Goal: Obtain resource: Download file/media

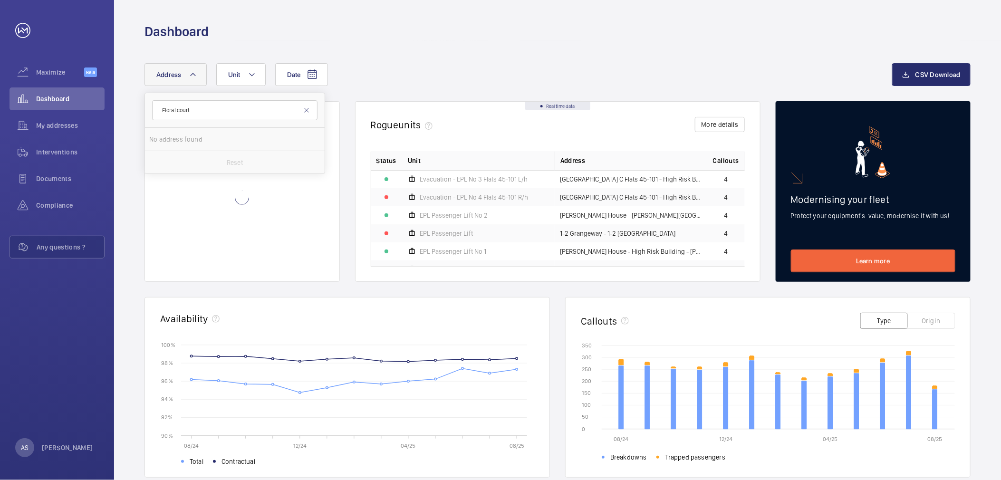
type input "Floral court"
click at [220, 141] on span "Floral Court NCR [STREET_ADDRESS]" at bounding box center [235, 140] width 131 height 10
click at [168, 141] on input "Floral Court NCR [STREET_ADDRESS]" at bounding box center [158, 139] width 19 height 19
checkbox input "true"
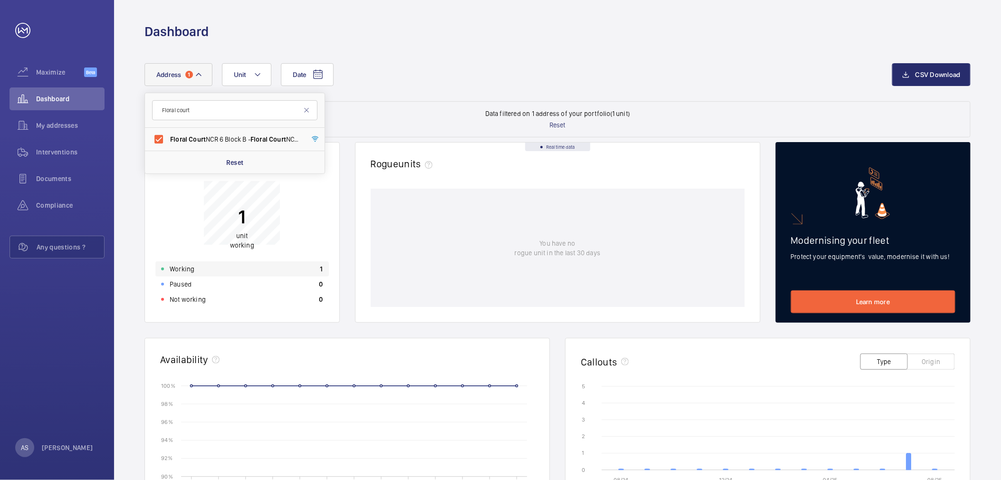
click at [227, 268] on div "Working 1" at bounding box center [241, 268] width 173 height 15
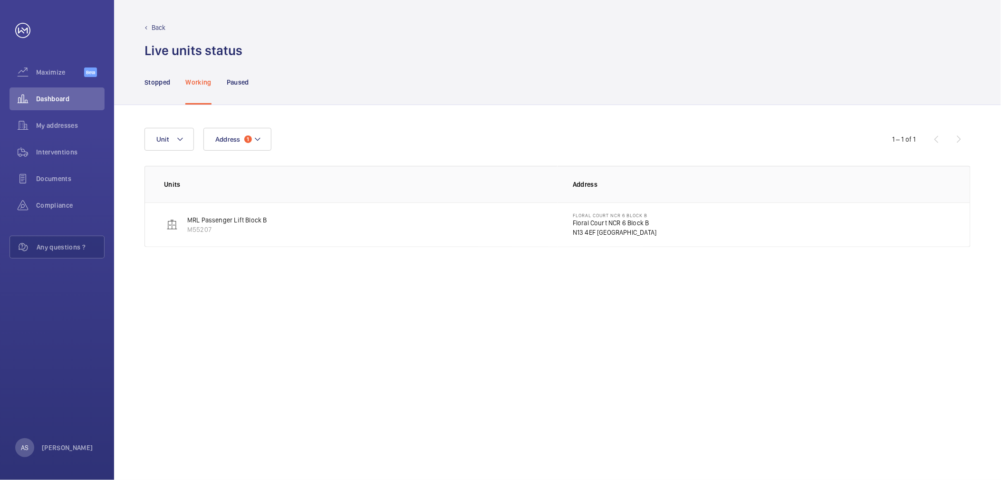
click at [569, 221] on td "Floral Court NCR [STREET_ADDRESS]" at bounding box center [764, 224] width 413 height 45
click at [582, 224] on p "Floral Court NCR 6 Block B" at bounding box center [615, 223] width 84 height 10
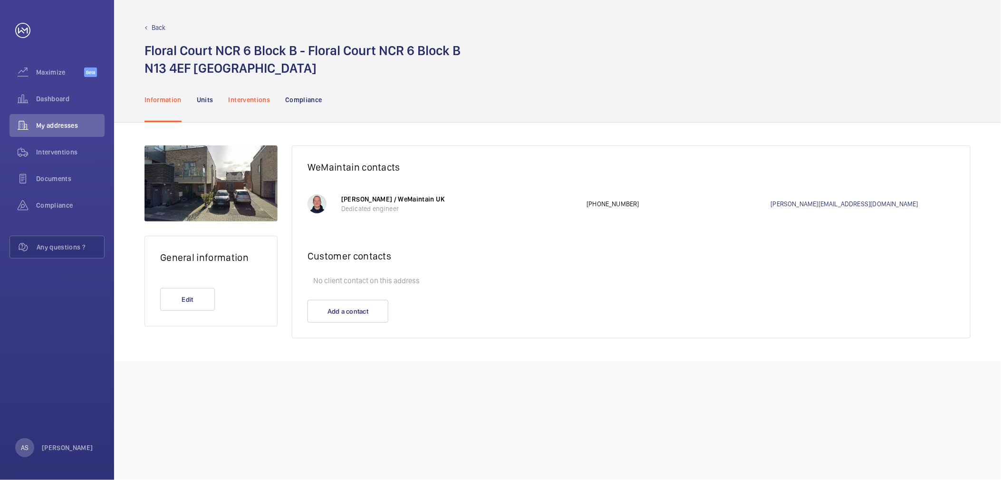
click at [254, 105] on div "Interventions" at bounding box center [250, 99] width 42 height 45
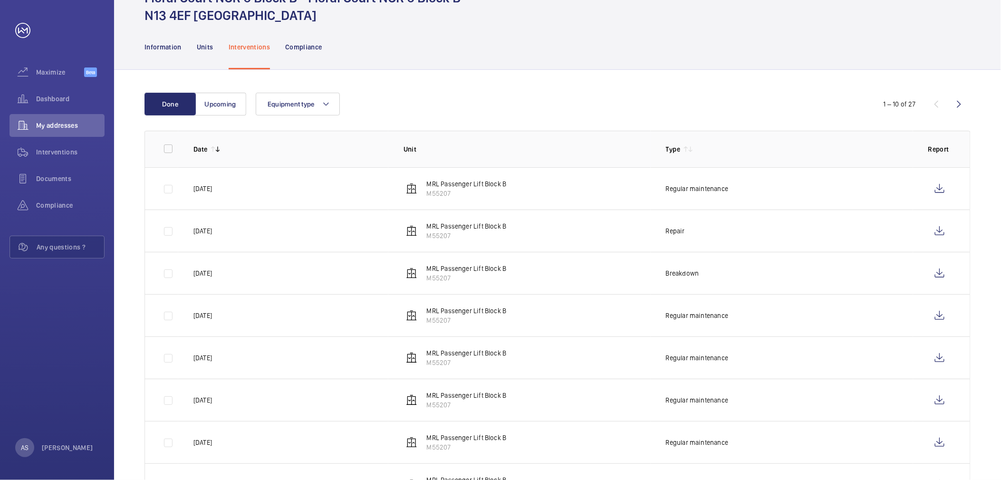
scroll to position [106, 0]
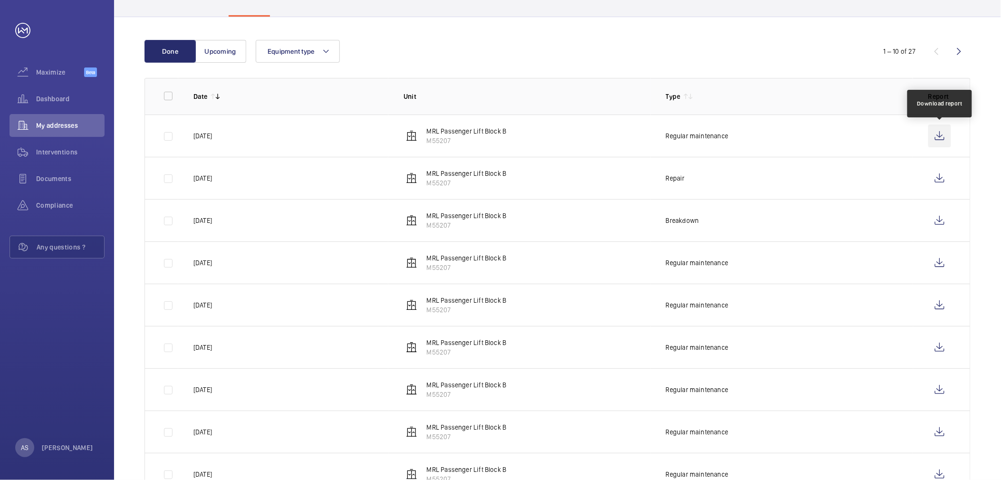
click at [943, 135] on wm-front-icon-button at bounding box center [939, 136] width 23 height 23
click at [950, 134] on wm-front-icon-button at bounding box center [939, 136] width 23 height 23
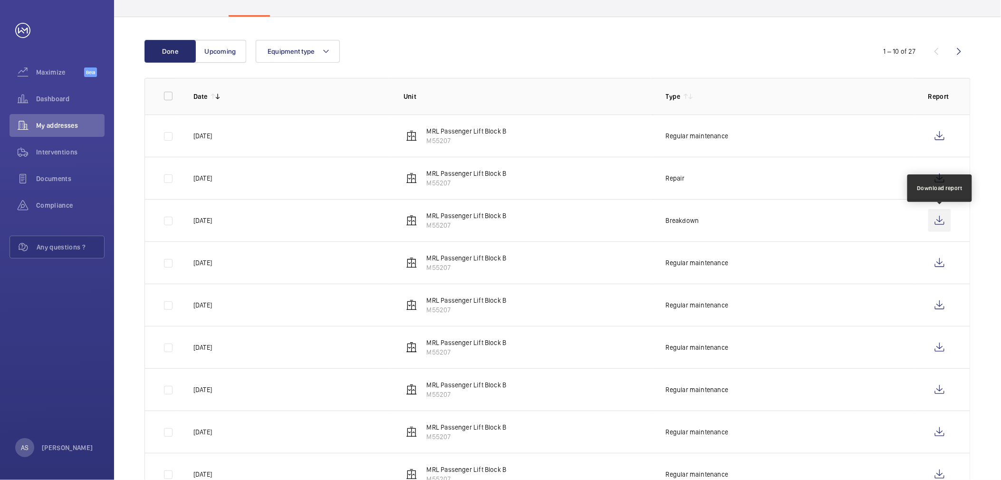
click at [943, 220] on wm-front-icon-button at bounding box center [939, 220] width 23 height 23
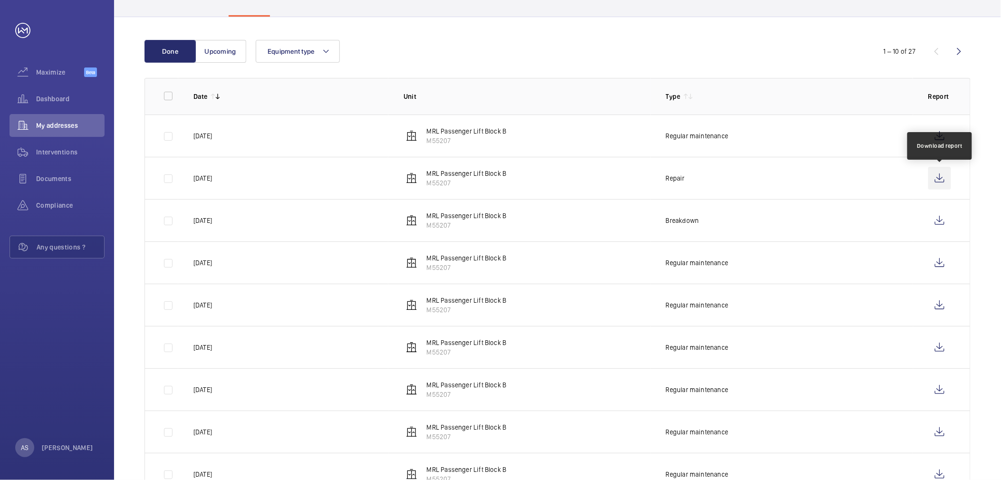
click at [935, 181] on wm-front-icon-button at bounding box center [939, 178] width 23 height 23
click at [62, 101] on span "Dashboard" at bounding box center [70, 99] width 68 height 10
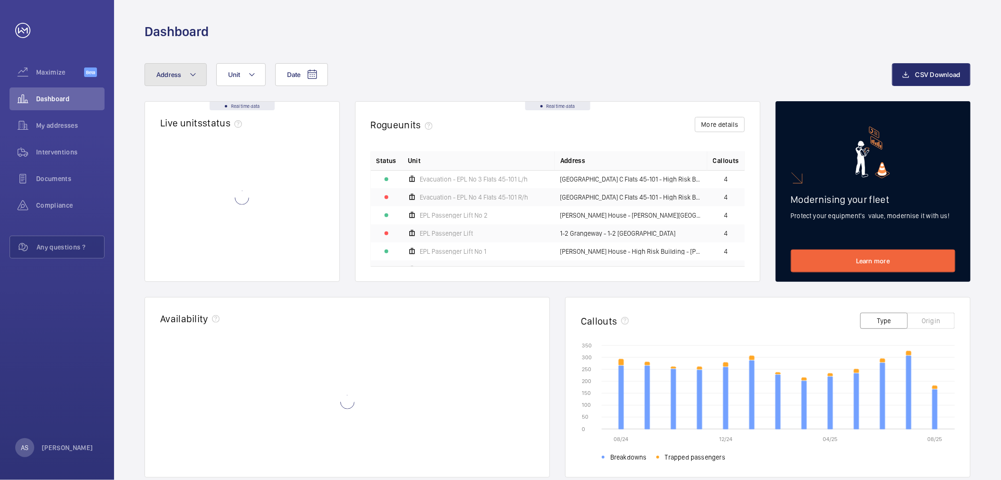
click at [183, 75] on button "Address" at bounding box center [176, 74] width 62 height 23
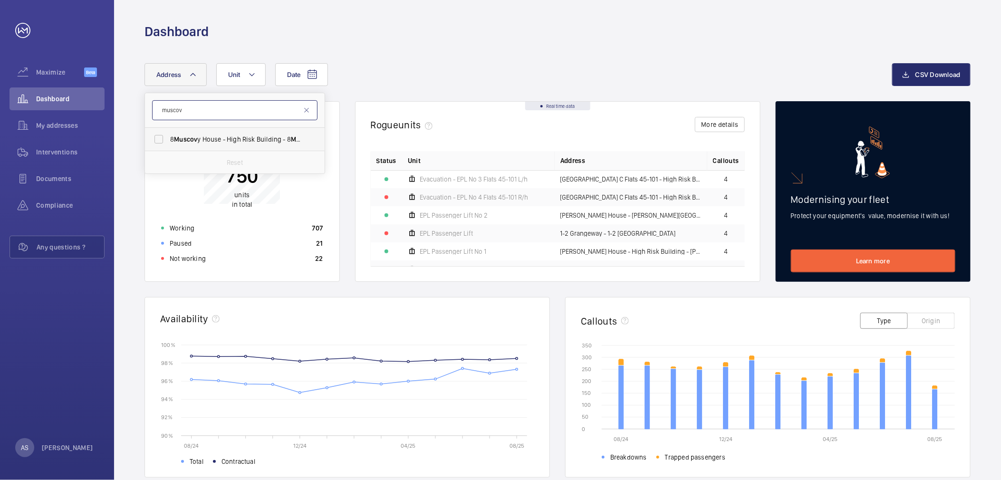
type input "muscov"
click at [197, 137] on span "Muscov" at bounding box center [185, 139] width 23 height 8
drag, startPoint x: 197, startPoint y: 137, endPoint x: 181, endPoint y: 139, distance: 16.3
click at [181, 139] on span "Muscov" at bounding box center [185, 139] width 23 height 8
click at [168, 139] on input "[STREET_ADDRESS]" at bounding box center [158, 139] width 19 height 19
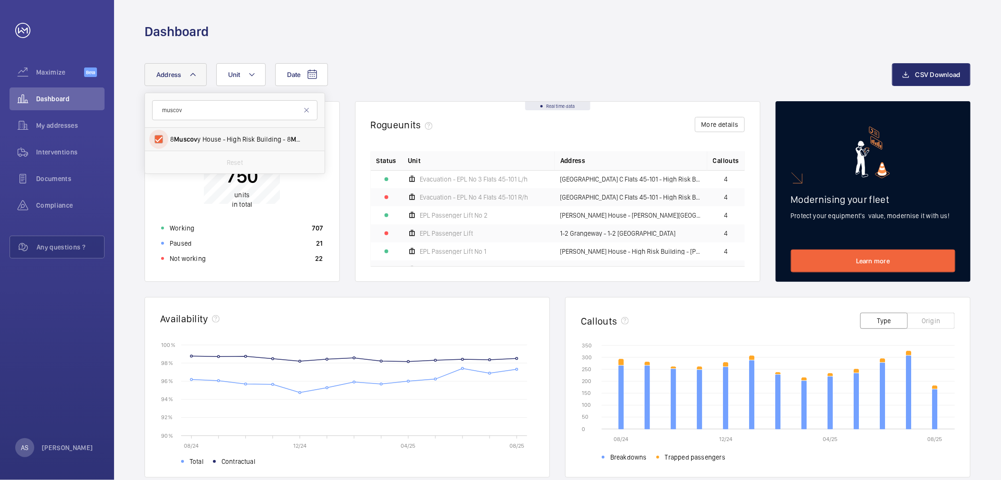
checkbox input "true"
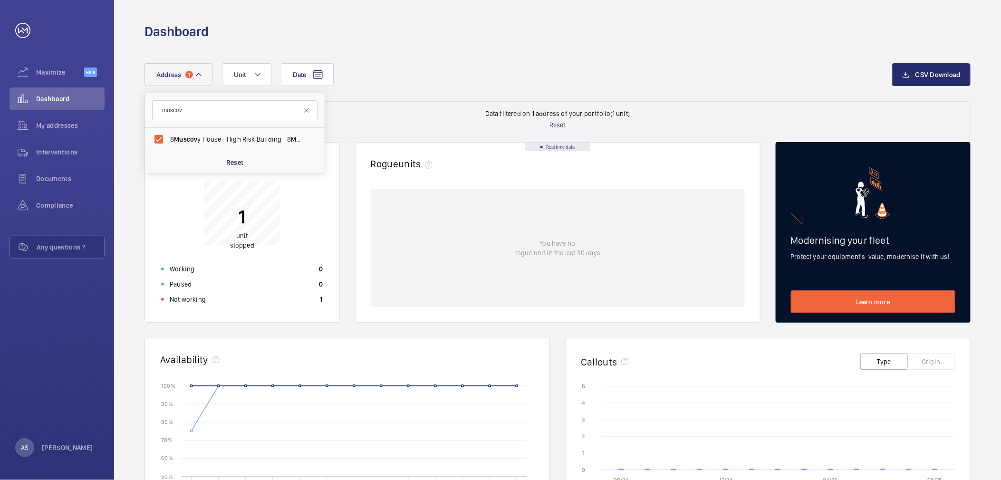
click at [230, 296] on div "Not working 1" at bounding box center [241, 299] width 173 height 15
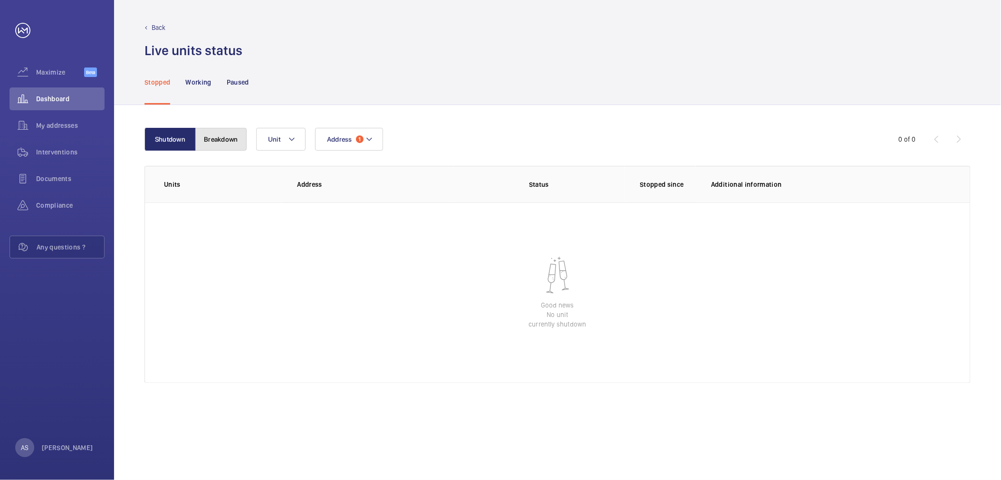
click at [215, 143] on button "Breakdown" at bounding box center [220, 139] width 51 height 23
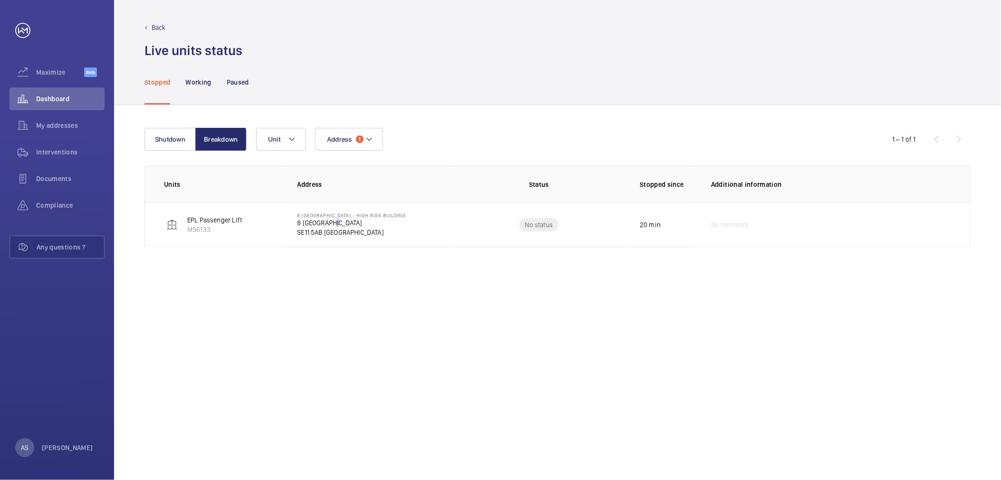
click at [333, 222] on p "8 [GEOGRAPHIC_DATA]" at bounding box center [351, 223] width 109 height 10
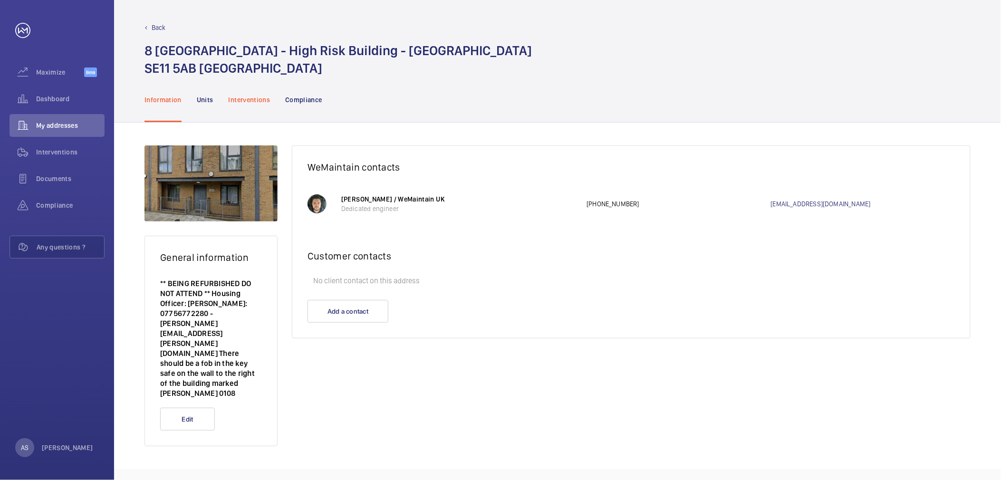
click at [260, 100] on p "Interventions" at bounding box center [250, 100] width 42 height 10
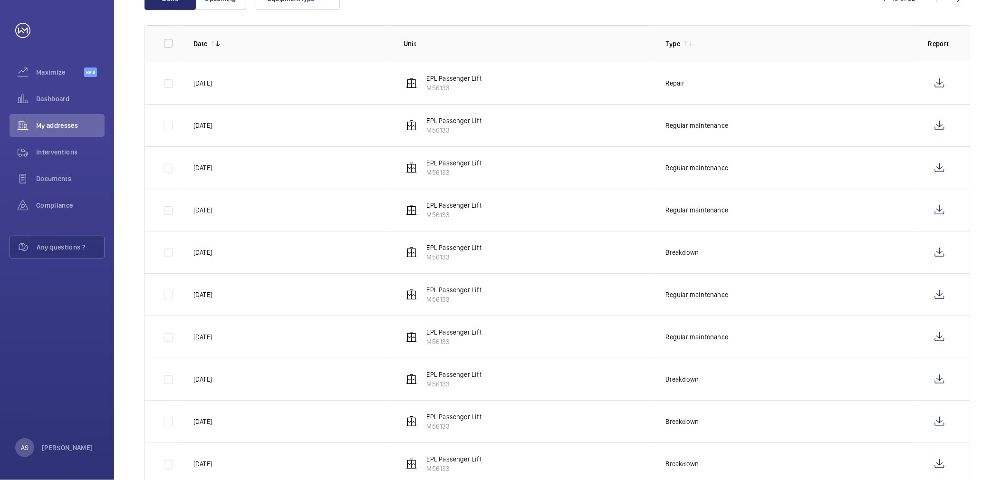
scroll to position [187, 0]
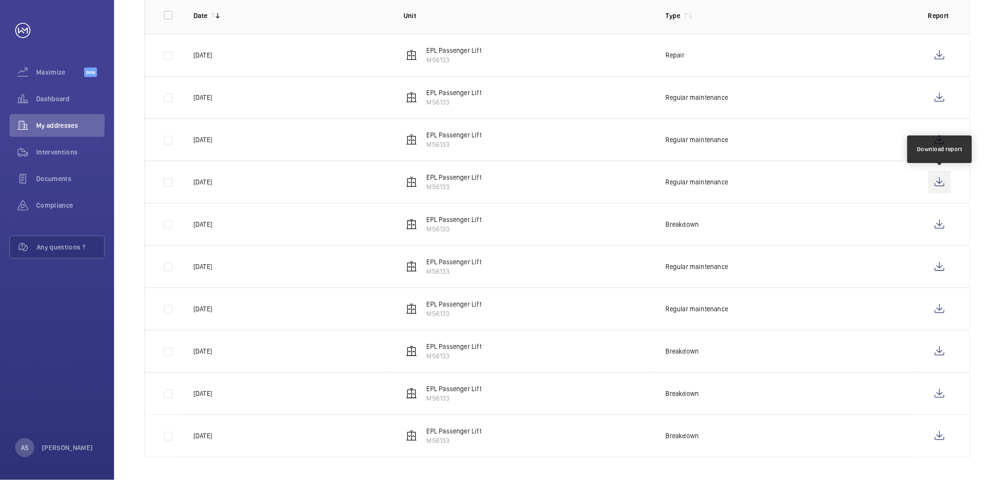
click at [948, 180] on wm-front-icon-button at bounding box center [939, 182] width 23 height 23
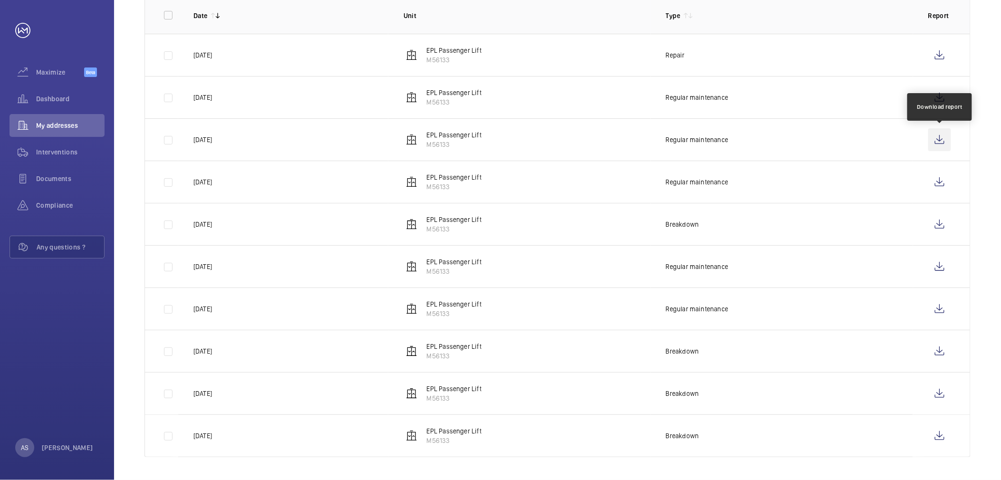
click at [943, 143] on wm-front-icon-button at bounding box center [939, 139] width 23 height 23
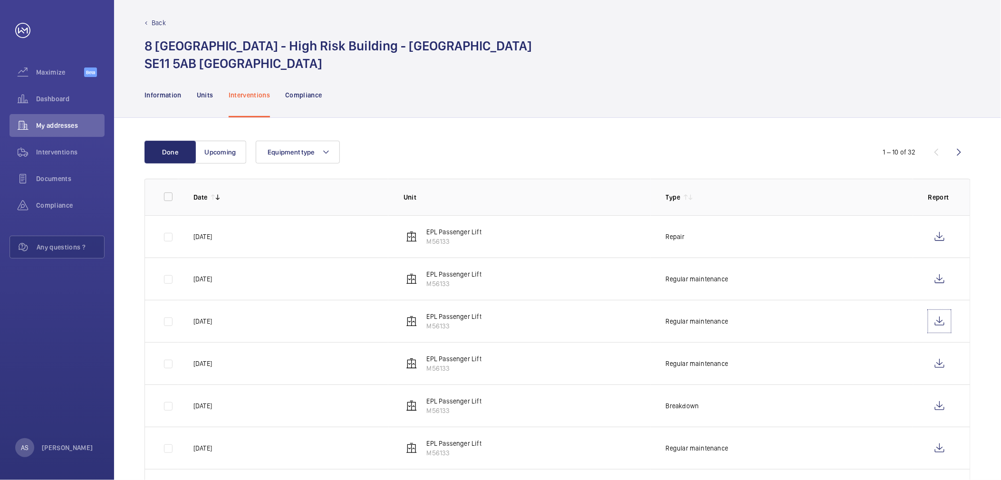
scroll to position [0, 0]
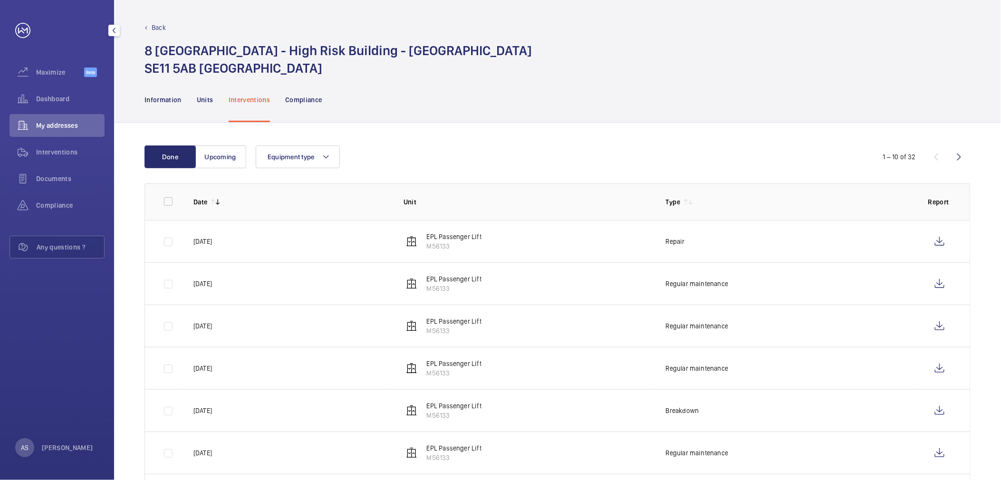
click at [57, 94] on span "Dashboard" at bounding box center [70, 99] width 68 height 10
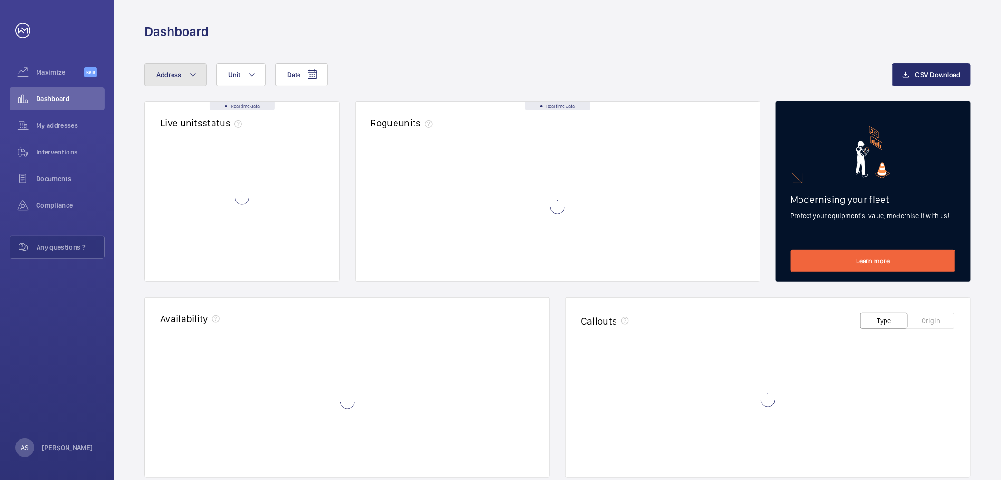
click at [176, 72] on span "Address" at bounding box center [168, 75] width 25 height 8
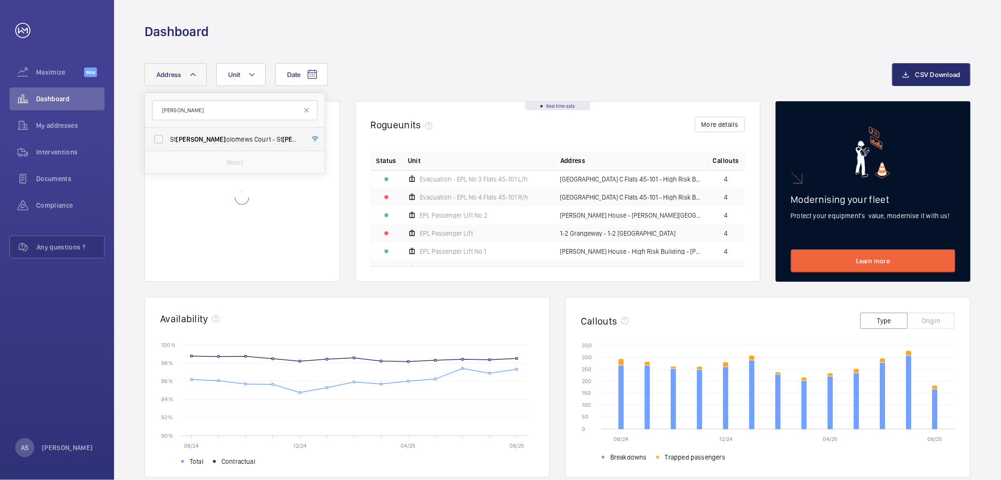
type input "[PERSON_NAME]"
click at [282, 142] on span "[PERSON_NAME]" at bounding box center [307, 139] width 50 height 8
click at [168, 142] on input "St [PERSON_NAME] olomews Court - [STREET_ADDRESS][PERSON_NAME]" at bounding box center [158, 139] width 19 height 19
checkbox input "true"
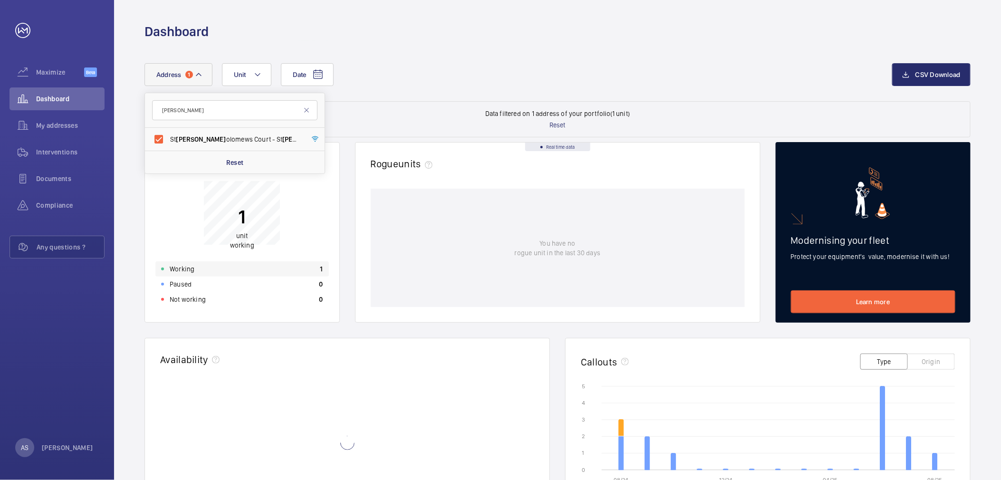
click at [253, 270] on div "Working 1" at bounding box center [241, 268] width 173 height 15
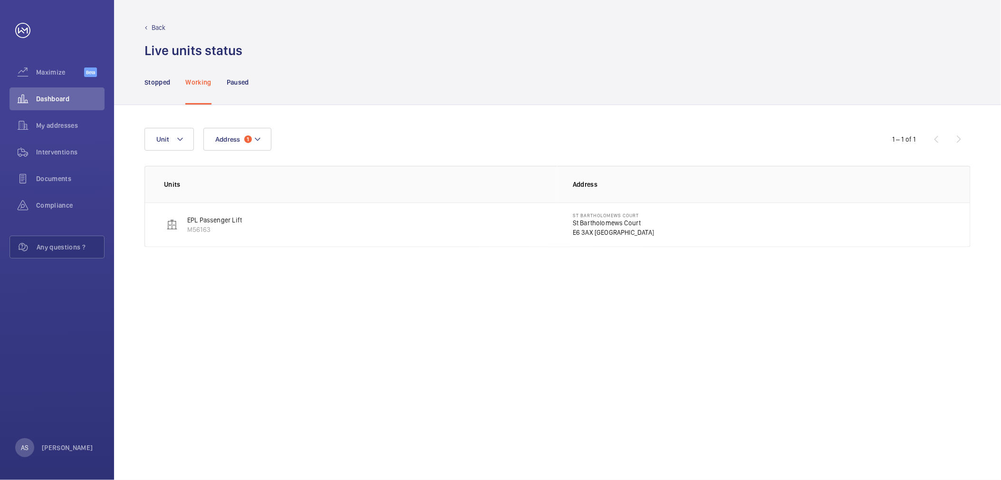
click at [609, 225] on p "St Bartholomews Court" at bounding box center [613, 223] width 81 height 10
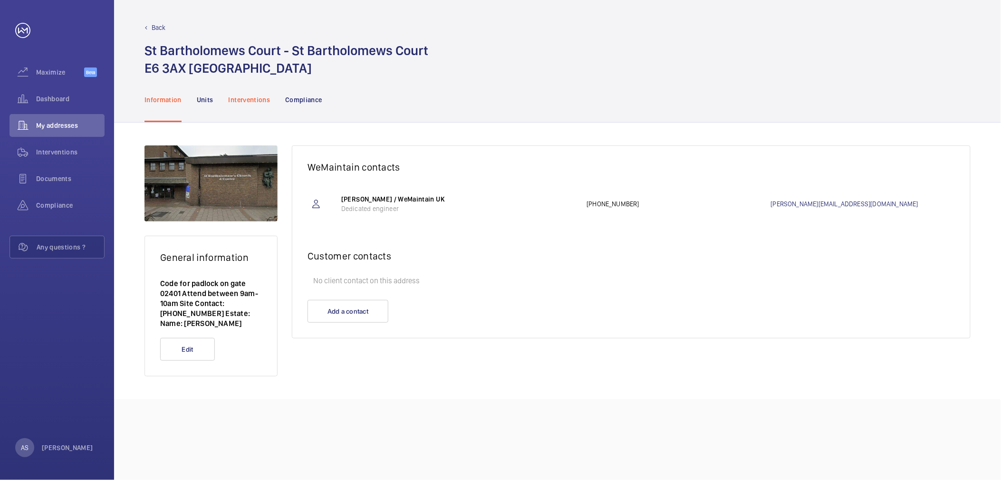
click at [246, 102] on p "Interventions" at bounding box center [250, 100] width 42 height 10
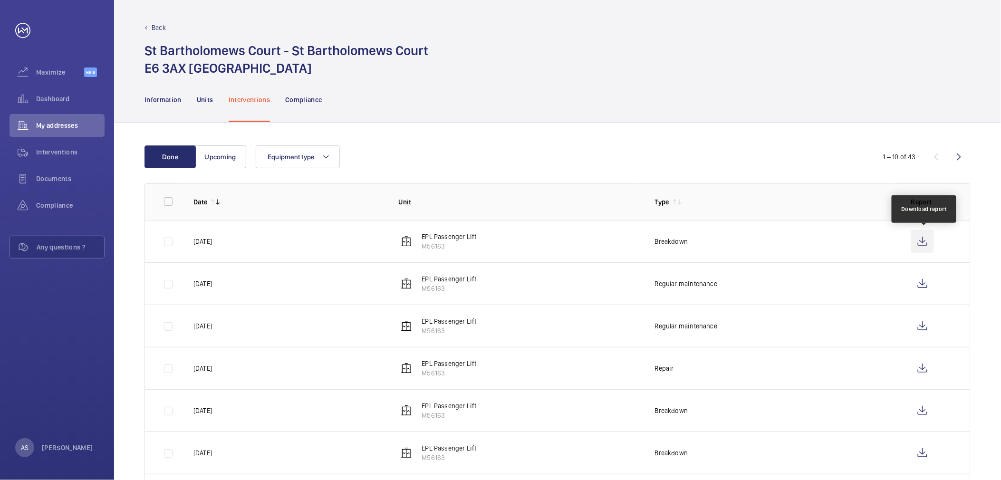
click at [927, 240] on wm-front-icon-button at bounding box center [922, 241] width 23 height 23
drag, startPoint x: 684, startPoint y: 53, endPoint x: 699, endPoint y: 47, distance: 16.0
click at [683, 54] on div "St Bartholomews Court - St Bartholomews Court E6 3AX [GEOGRAPHIC_DATA]" at bounding box center [558, 59] width 826 height 35
click at [81, 95] on span "Dashboard" at bounding box center [70, 99] width 68 height 10
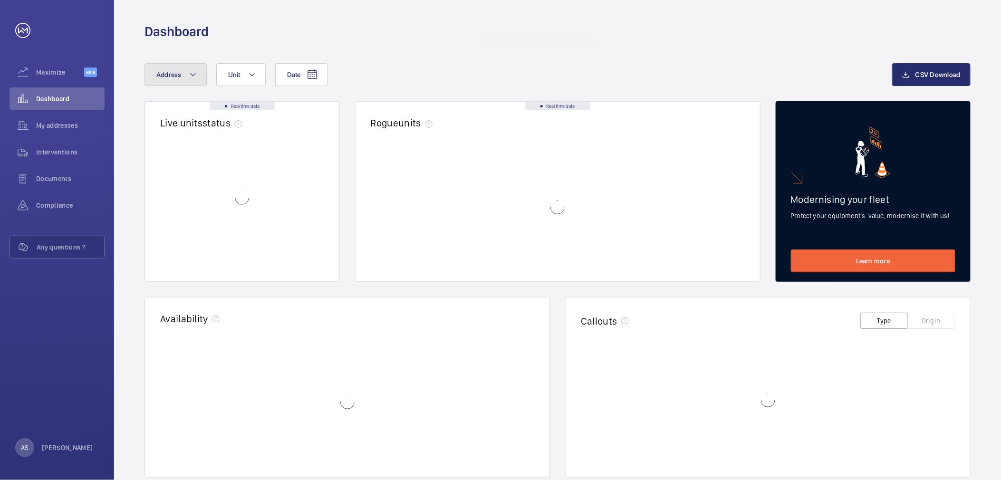
click at [183, 72] on button "Address" at bounding box center [176, 74] width 62 height 23
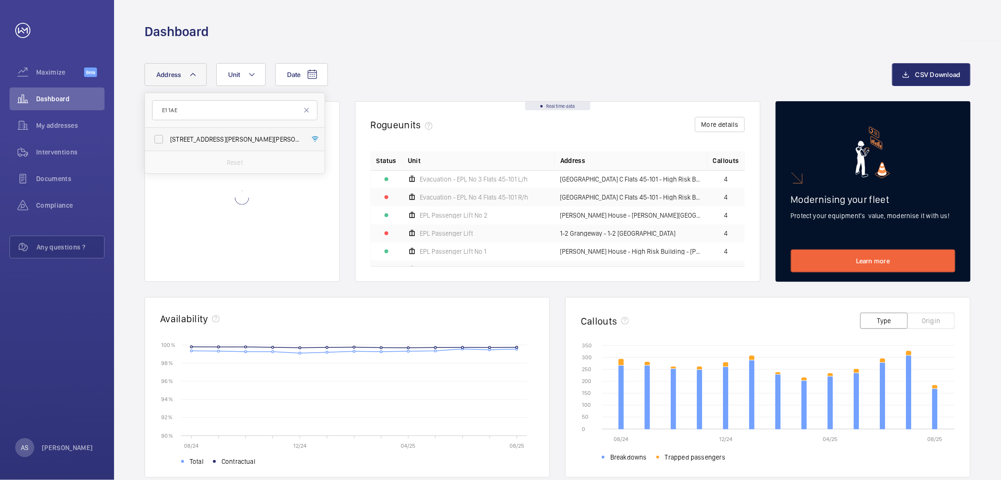
type input "E1 1AE"
click at [215, 136] on span "[STREET_ADDRESS][PERSON_NAME][PERSON_NAME]" at bounding box center [235, 140] width 131 height 10
click at [168, 136] on input "[STREET_ADDRESS][PERSON_NAME][PERSON_NAME]" at bounding box center [158, 139] width 19 height 19
checkbox input "true"
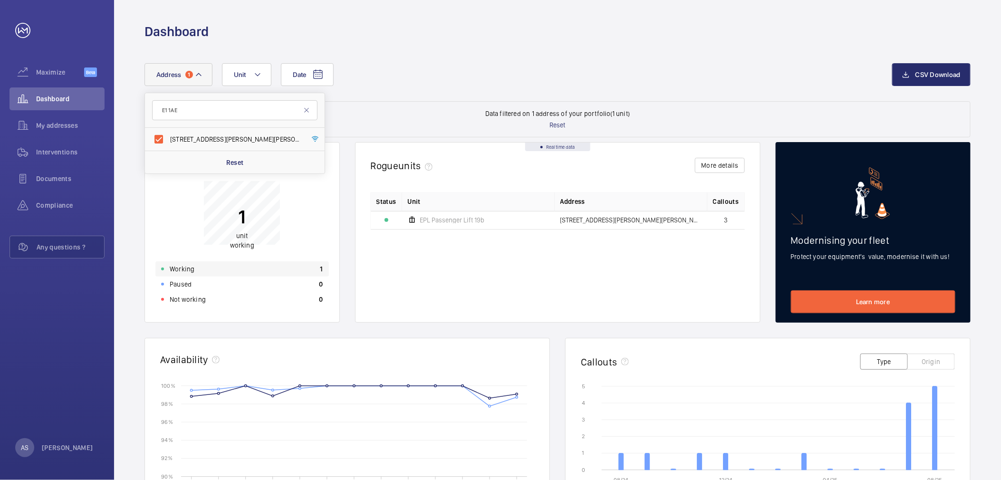
click at [286, 266] on div "Working 1" at bounding box center [241, 268] width 173 height 15
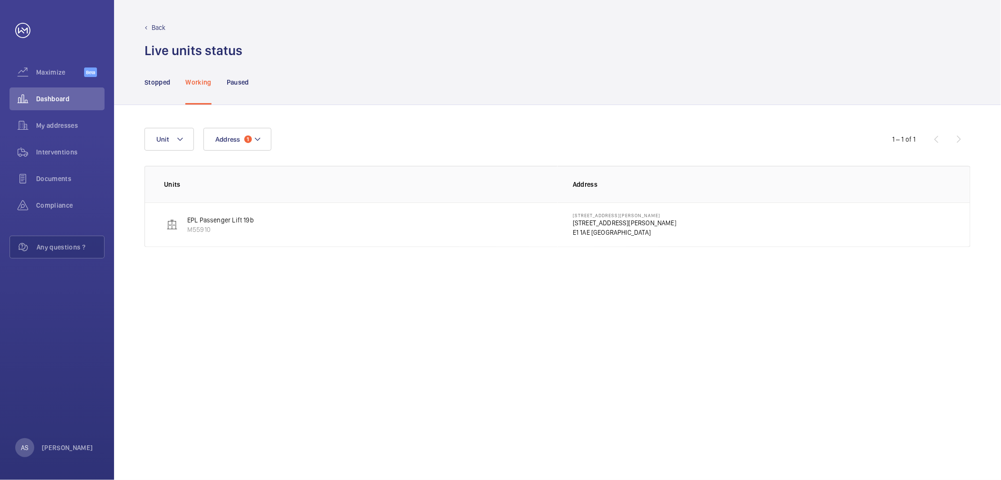
click at [608, 221] on p "[STREET_ADDRESS][PERSON_NAME]" at bounding box center [625, 223] width 104 height 10
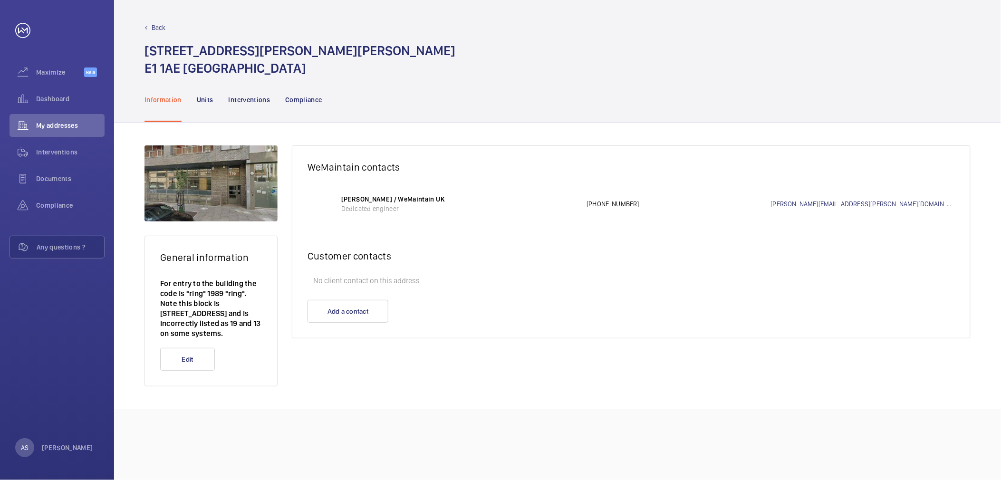
click at [264, 106] on div "Interventions" at bounding box center [250, 99] width 42 height 45
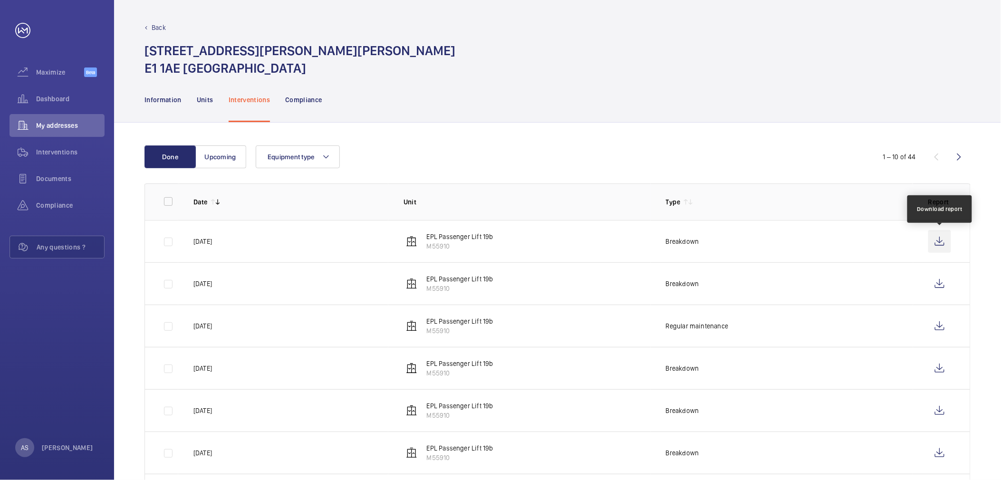
click at [943, 234] on wm-front-icon-button at bounding box center [939, 241] width 23 height 23
click at [71, 92] on div "Dashboard" at bounding box center [57, 98] width 95 height 23
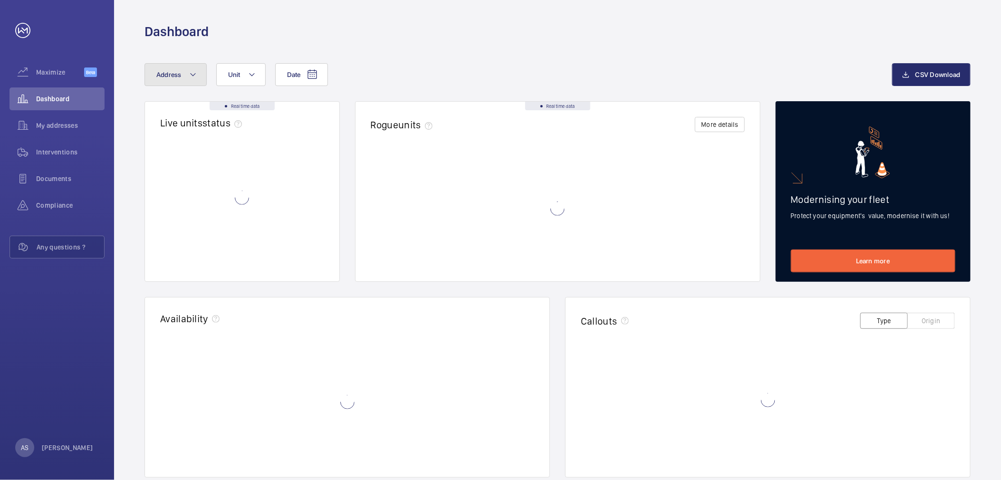
click at [183, 72] on button "Address" at bounding box center [176, 74] width 62 height 23
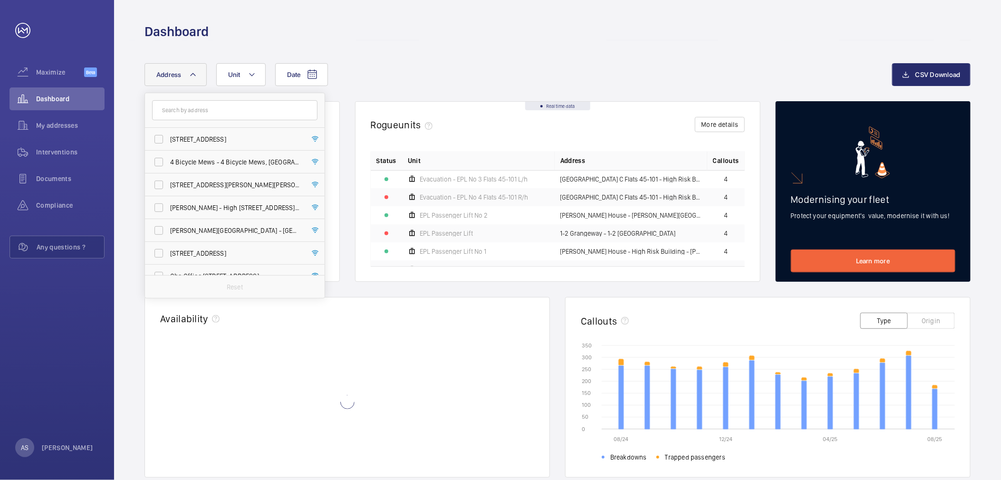
click at [191, 110] on input "text" at bounding box center [234, 110] width 165 height 20
click at [235, 115] on input "text" at bounding box center [234, 110] width 165 height 20
paste input "Grittleton Road"
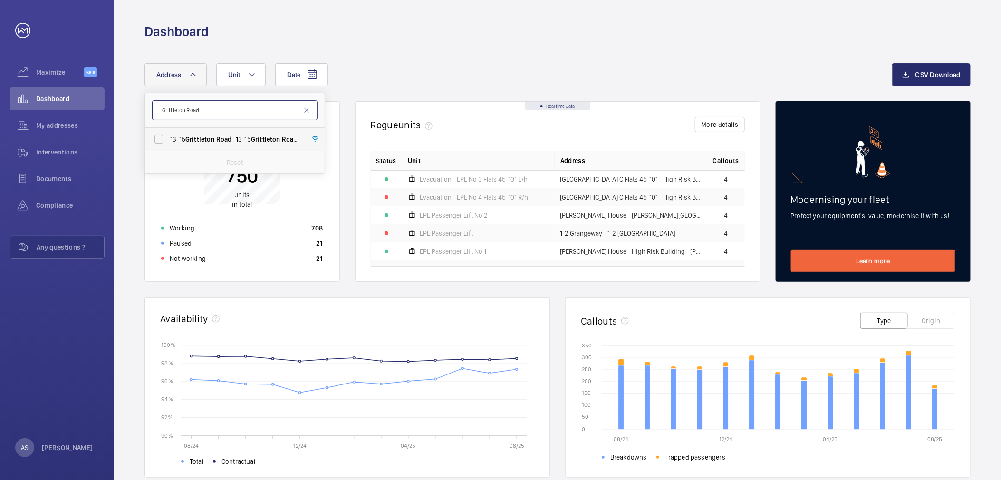
type input "Grittleton Road"
click at [245, 138] on span "[STREET_ADDRESS]" at bounding box center [235, 140] width 131 height 10
click at [168, 138] on input "[STREET_ADDRESS]" at bounding box center [158, 139] width 19 height 19
checkbox input "true"
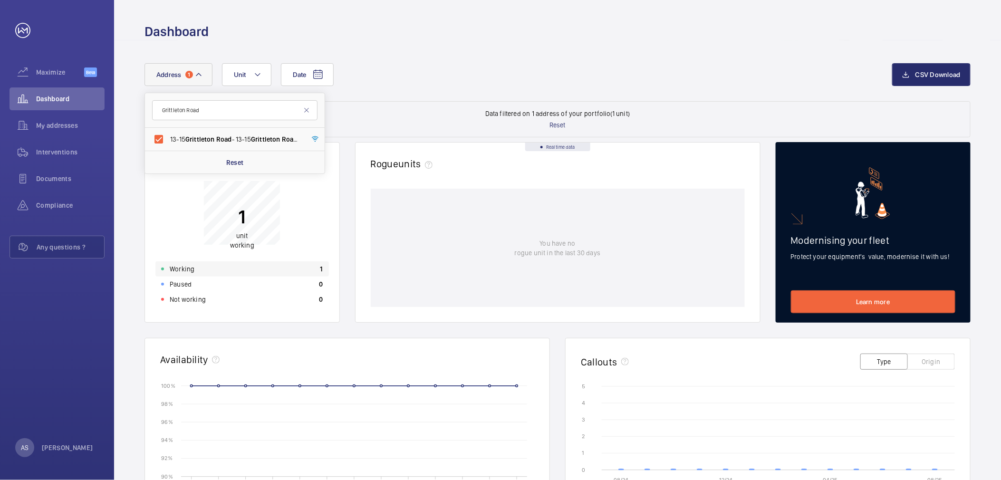
click at [272, 271] on div "Working 1" at bounding box center [241, 268] width 173 height 15
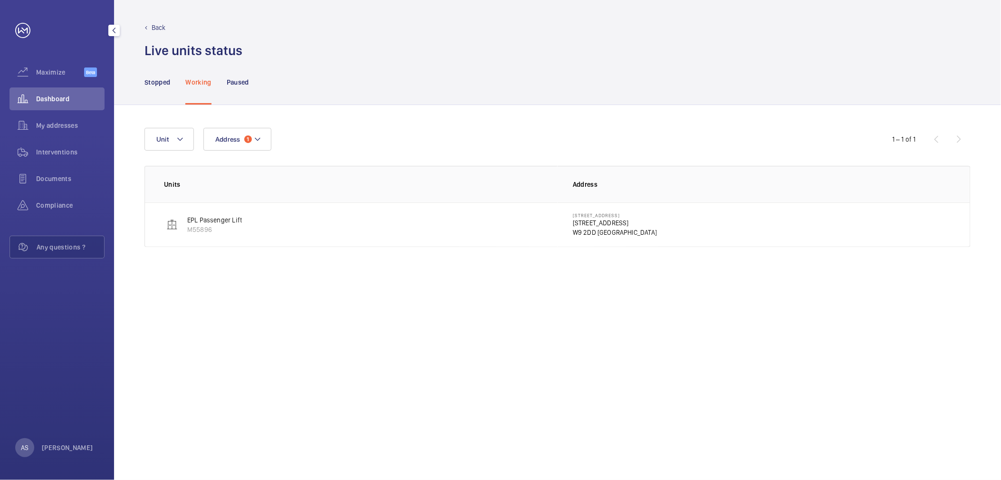
click at [86, 99] on span "Dashboard" at bounding box center [70, 99] width 68 height 10
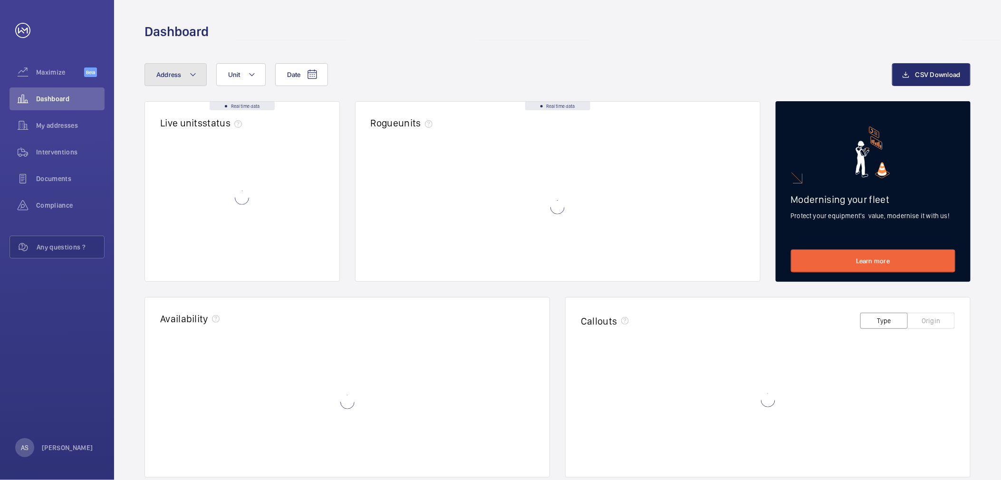
click at [168, 76] on span "Address" at bounding box center [168, 75] width 25 height 8
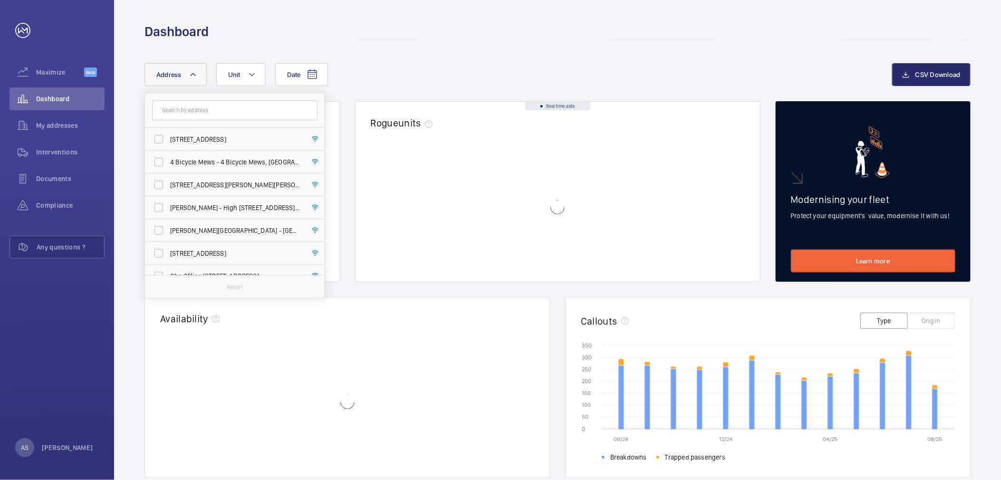
click at [189, 110] on input "text" at bounding box center [234, 110] width 165 height 20
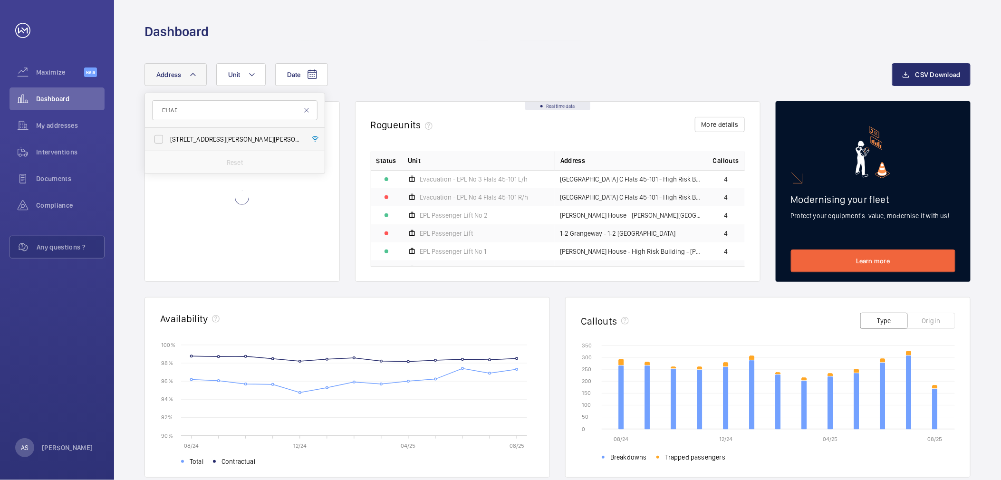
type input "E1 1AE"
drag, startPoint x: 202, startPoint y: 135, endPoint x: 116, endPoint y: 141, distance: 86.7
click at [202, 135] on span "[STREET_ADDRESS][PERSON_NAME][PERSON_NAME]" at bounding box center [235, 140] width 131 height 10
click at [168, 135] on input "[STREET_ADDRESS][PERSON_NAME][PERSON_NAME]" at bounding box center [158, 139] width 19 height 19
checkbox input "true"
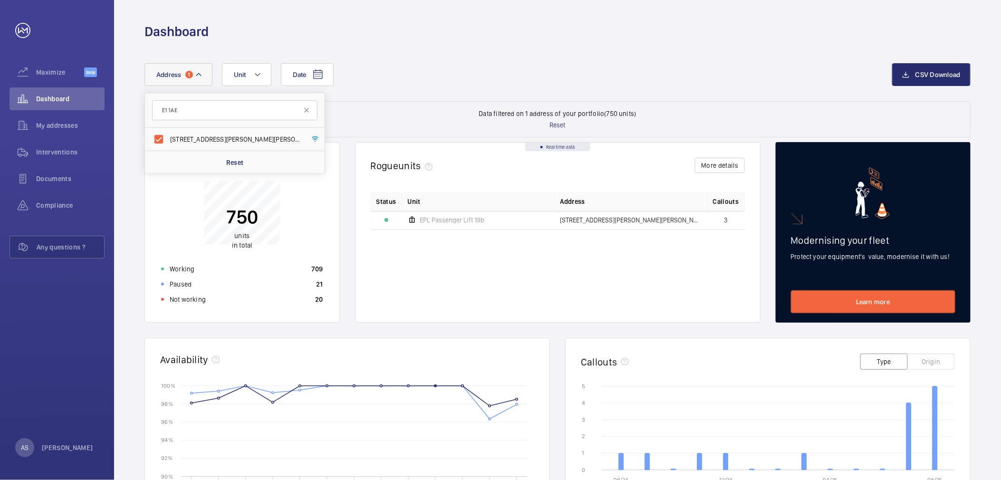
drag, startPoint x: 607, startPoint y: 48, endPoint x: 588, endPoint y: 70, distance: 29.6
click at [608, 48] on div "Date Address [STREET_ADDRESS][PERSON_NAME][PERSON_NAME] Reset Unit CSV Download…" at bounding box center [557, 388] width 887 height 697
click at [65, 94] on span "Dashboard" at bounding box center [70, 99] width 68 height 10
click at [193, 74] on button "Address 1" at bounding box center [179, 74] width 68 height 23
type input "[GEOGRAPHIC_DATA]"
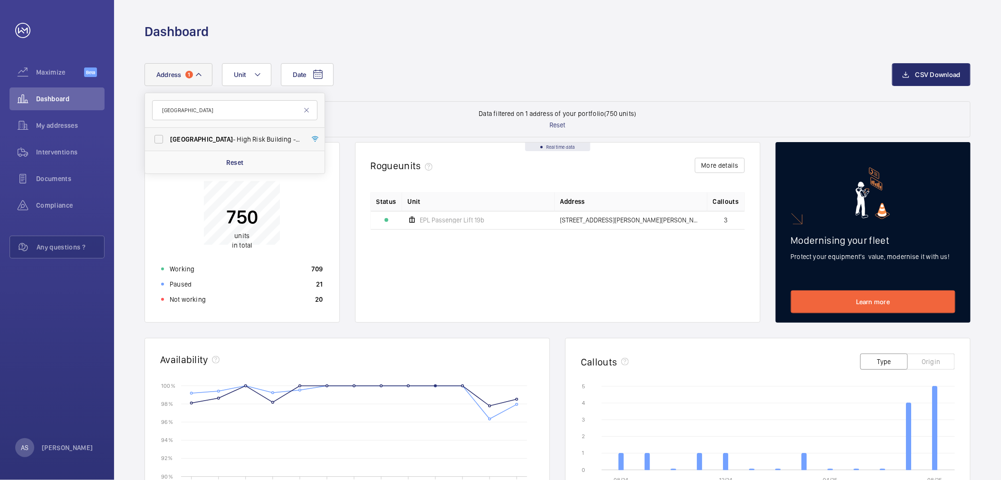
drag, startPoint x: 205, startPoint y: 136, endPoint x: 214, endPoint y: 145, distance: 12.4
click at [207, 138] on span "[GEOGRAPHIC_DATA] - [GEOGRAPHIC_DATA]" at bounding box center [235, 140] width 131 height 10
click at [168, 138] on input "[GEOGRAPHIC_DATA] - [GEOGRAPHIC_DATA]" at bounding box center [158, 139] width 19 height 19
checkbox input "true"
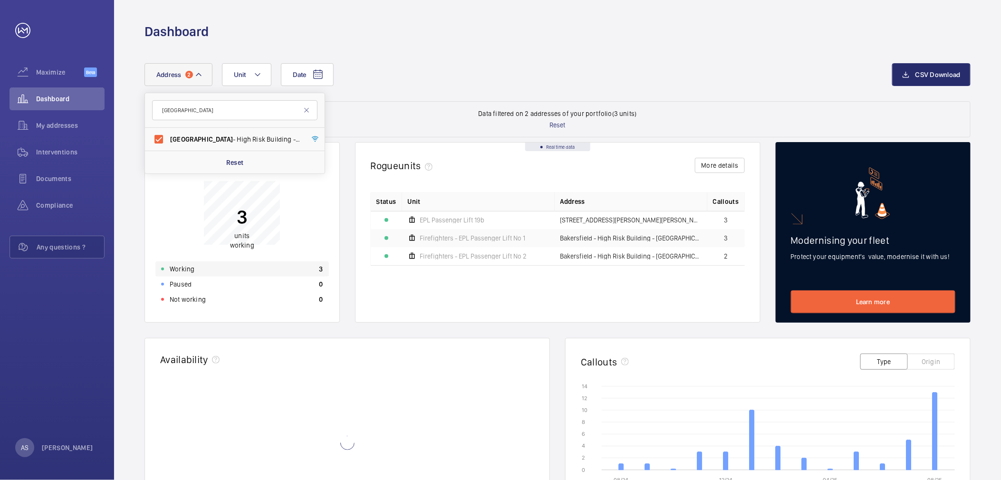
click at [265, 270] on div "Working 3" at bounding box center [241, 268] width 173 height 15
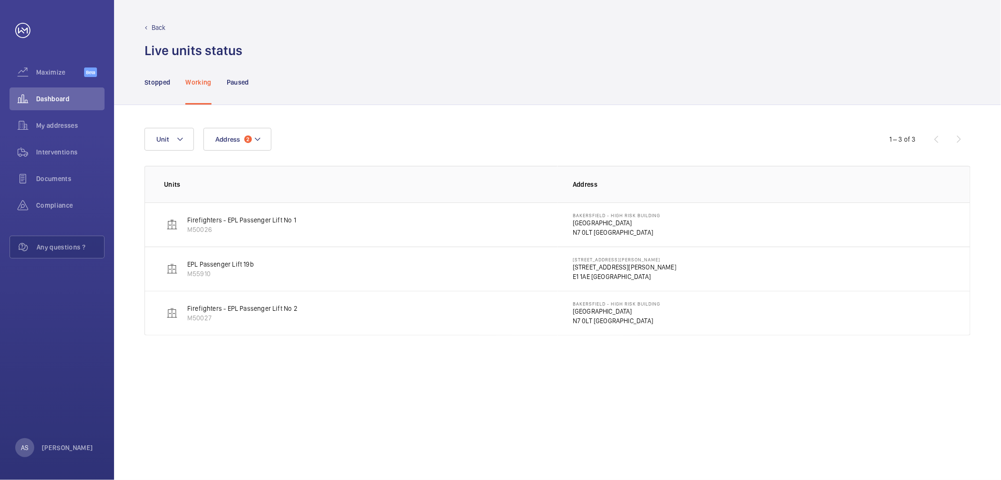
click at [211, 310] on p "Firefighters - EPL Passenger Lift No 2" at bounding box center [242, 309] width 110 height 10
click at [584, 305] on p "Bakersfield - High Risk Building" at bounding box center [616, 304] width 87 height 6
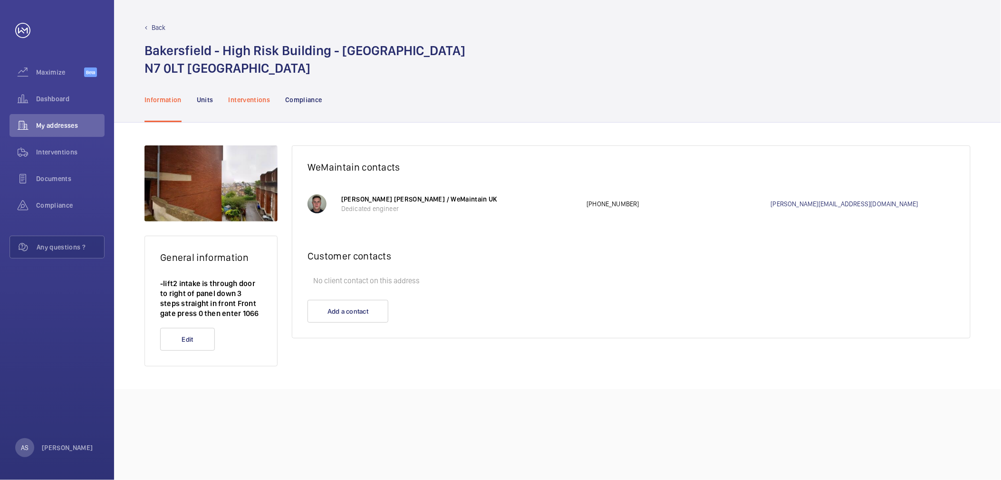
click at [260, 99] on p "Interventions" at bounding box center [250, 100] width 42 height 10
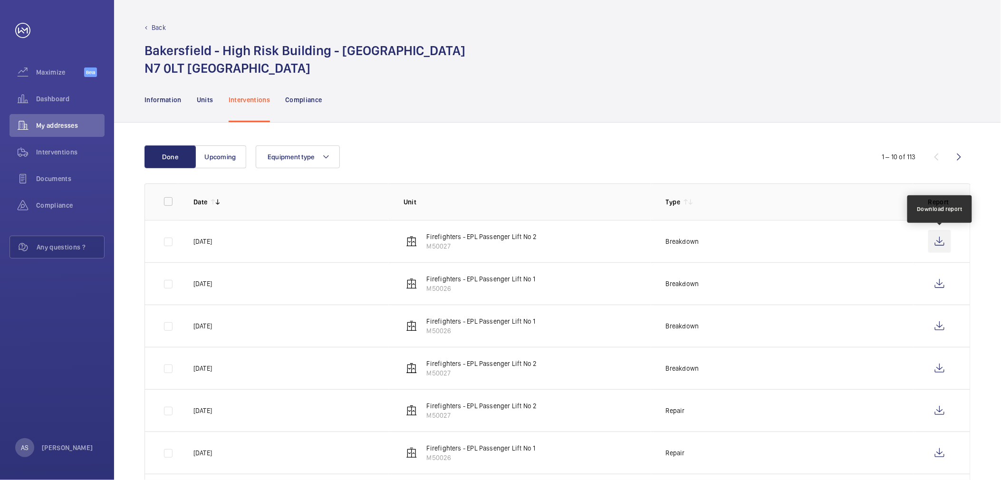
click at [935, 241] on wm-front-icon-button at bounding box center [939, 241] width 23 height 23
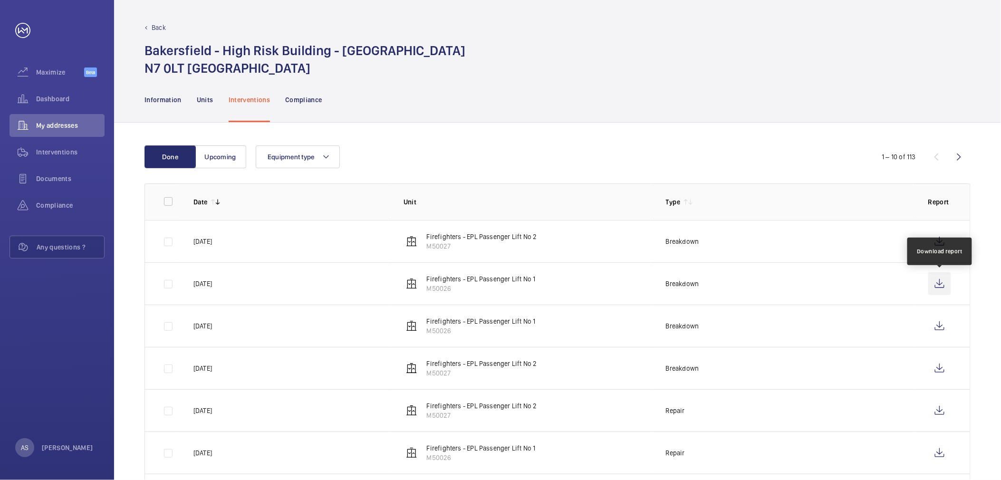
click at [944, 281] on wm-front-icon-button at bounding box center [939, 283] width 23 height 23
